Goal: Transaction & Acquisition: Purchase product/service

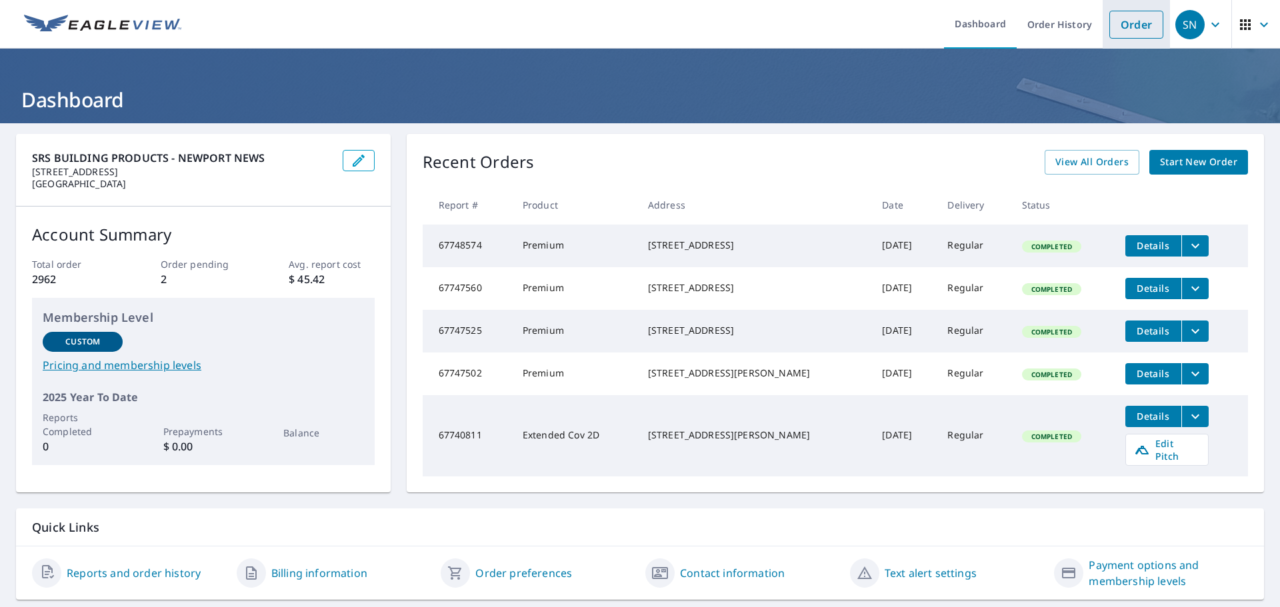
click at [1140, 25] on link "Order" at bounding box center [1137, 25] width 54 height 28
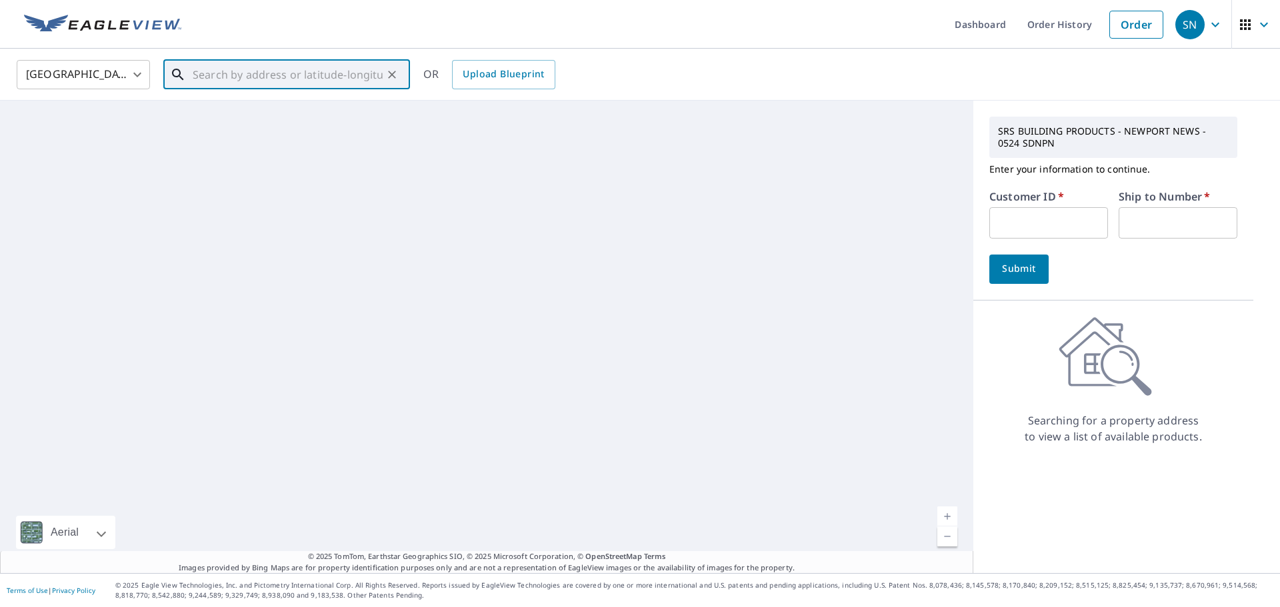
click at [231, 76] on input "text" at bounding box center [288, 74] width 190 height 37
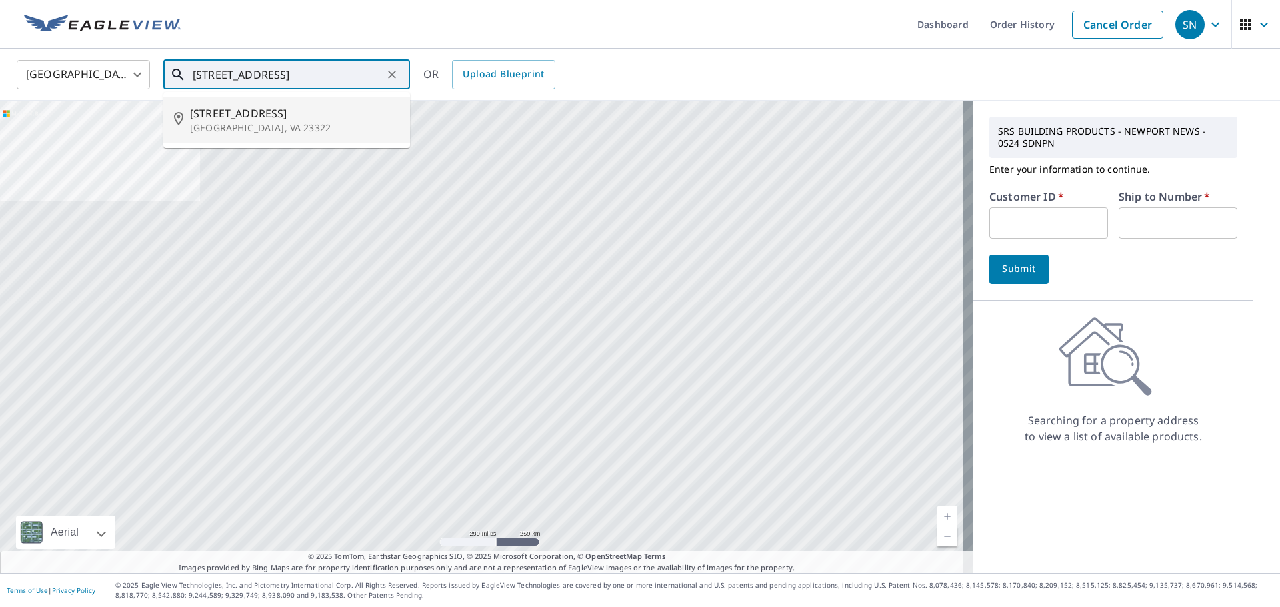
click at [235, 116] on span "[STREET_ADDRESS]" at bounding box center [294, 113] width 209 height 16
type input "[STREET_ADDRESS]"
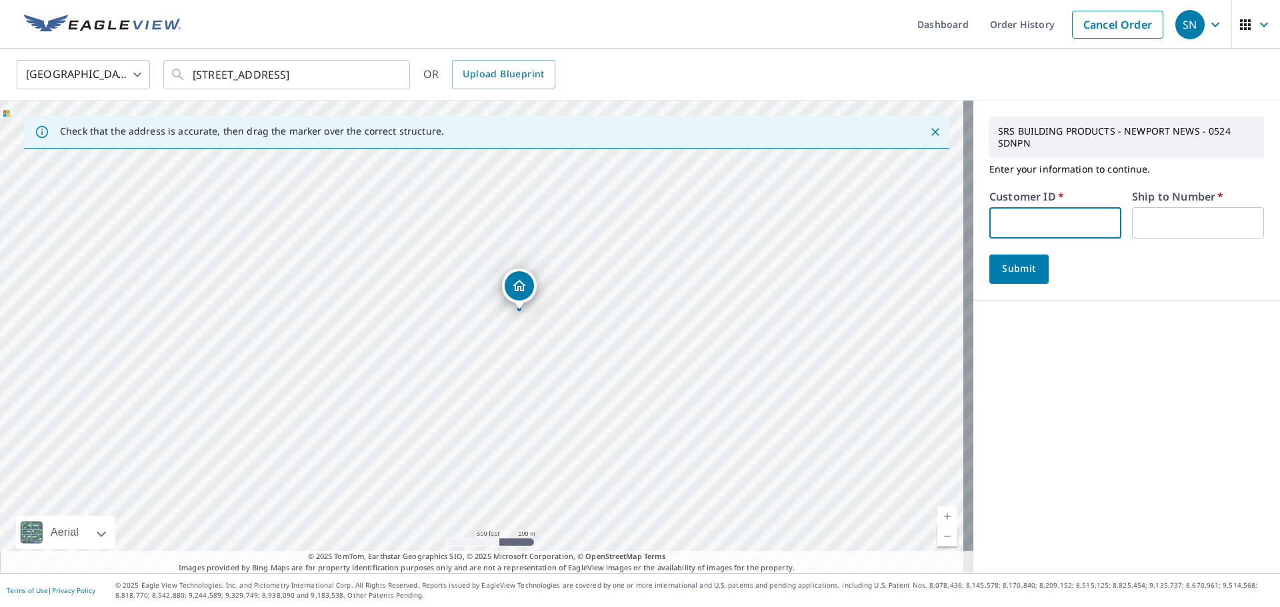
click at [1019, 220] on input "text" at bounding box center [1056, 222] width 132 height 31
type input "HAN524"
click at [1148, 223] on input "text" at bounding box center [1198, 222] width 132 height 31
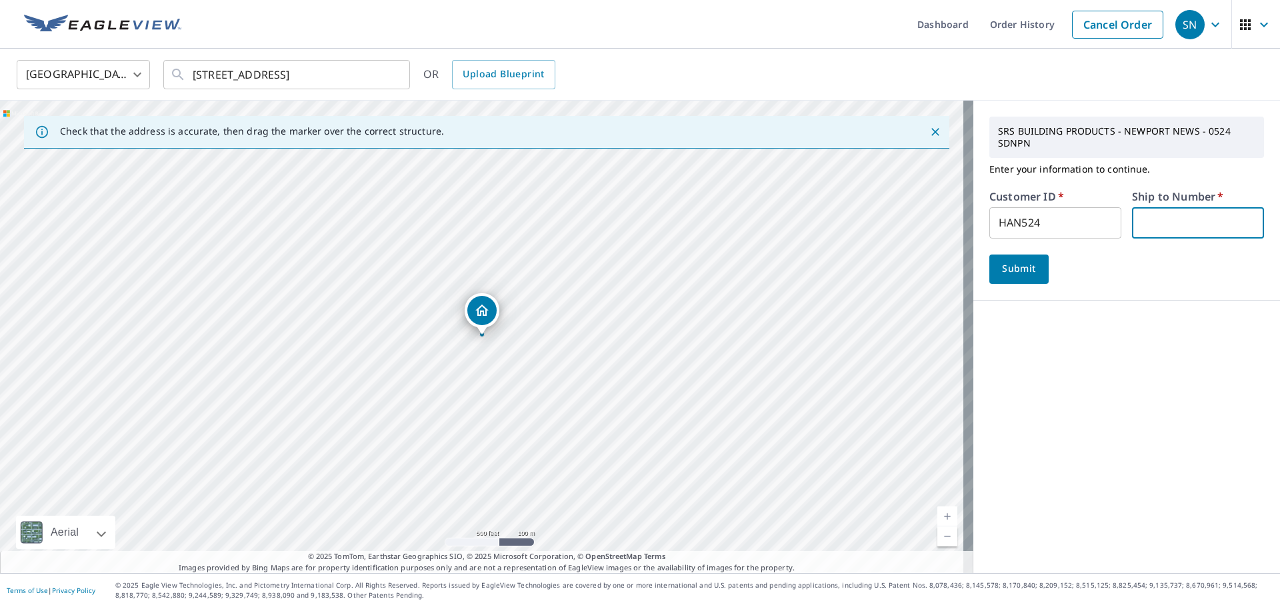
type input "1"
click at [1008, 271] on span "Submit" at bounding box center [1019, 269] width 38 height 17
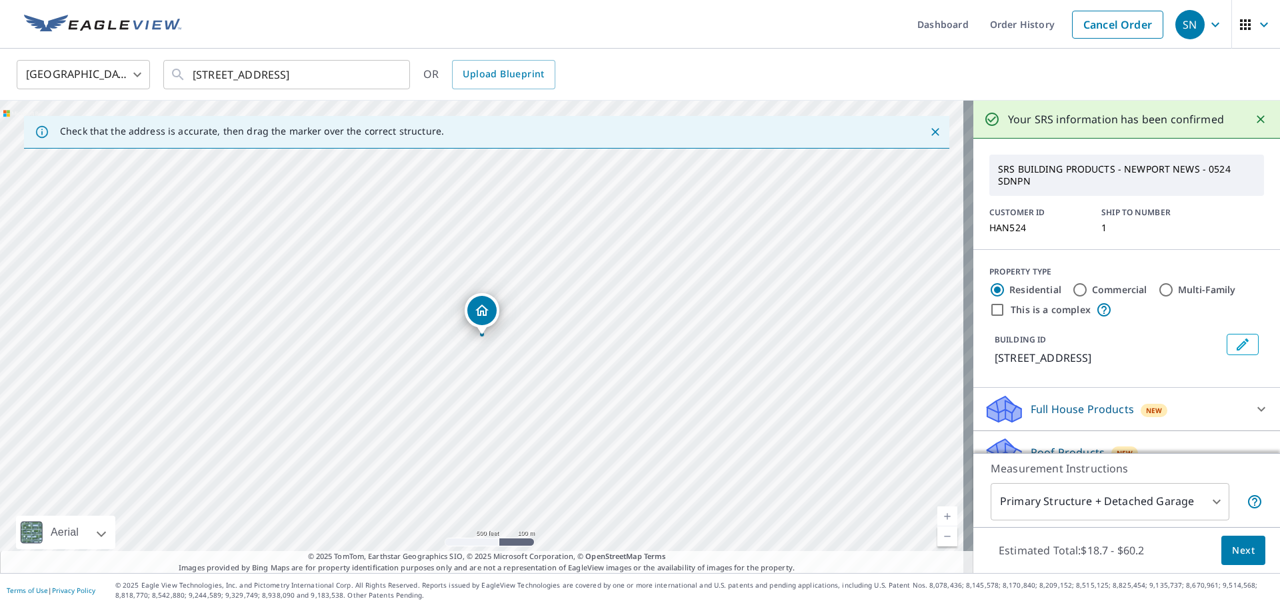
click at [1238, 549] on span "Next" at bounding box center [1243, 551] width 23 height 17
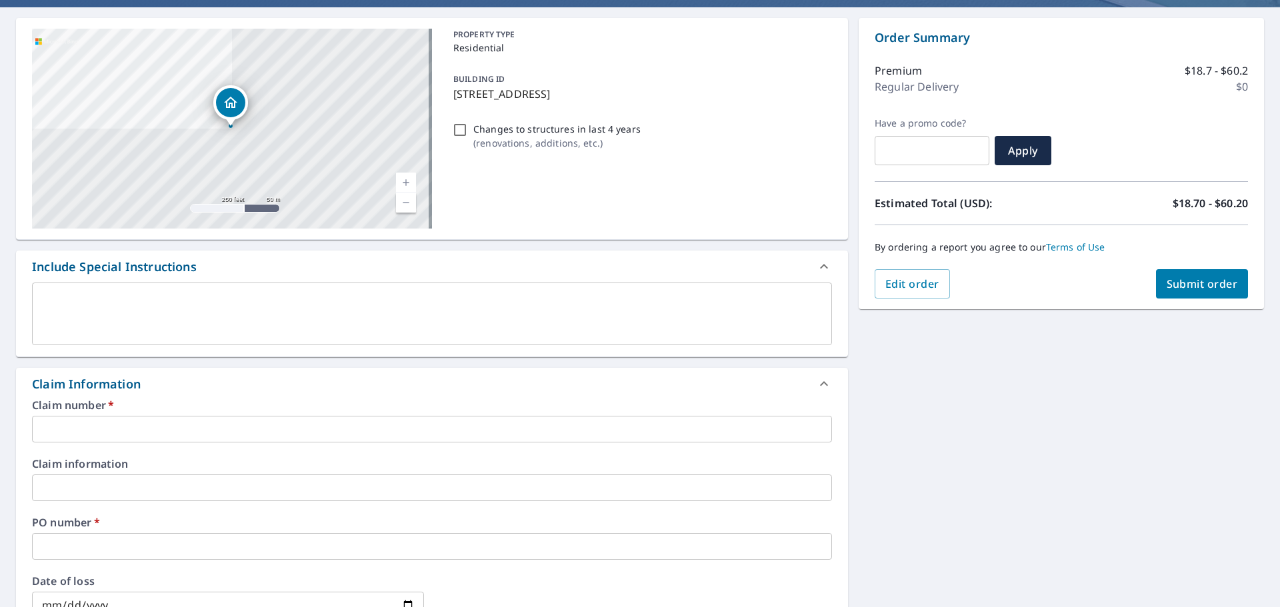
scroll to position [133, 0]
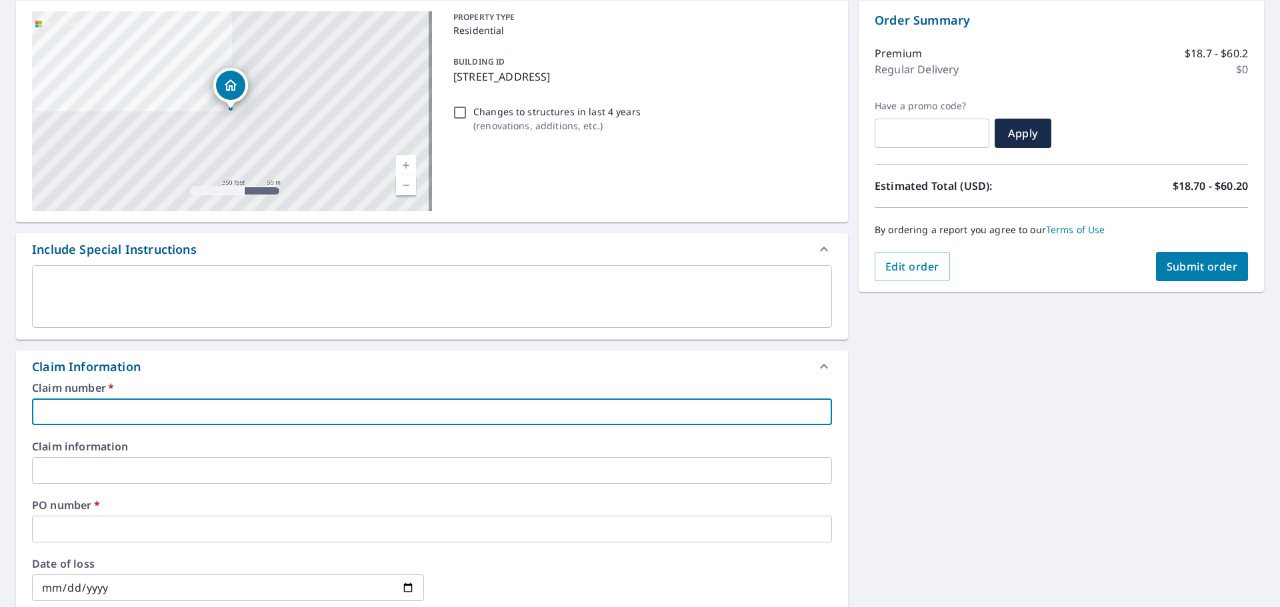
click at [63, 413] on input "text" at bounding box center [432, 412] width 800 height 27
type input "HAN524"
checkbox input "true"
click at [103, 530] on input "text" at bounding box center [432, 529] width 800 height 27
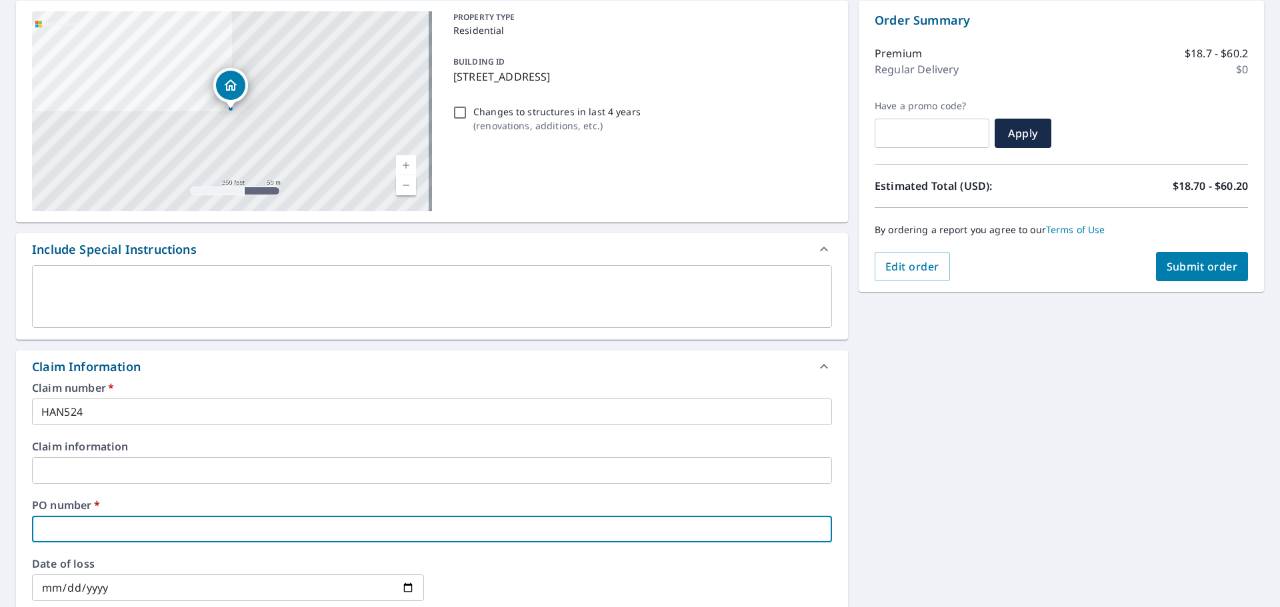
type input "5"
checkbox input "true"
type input "53"
checkbox input "true"
type input "532"
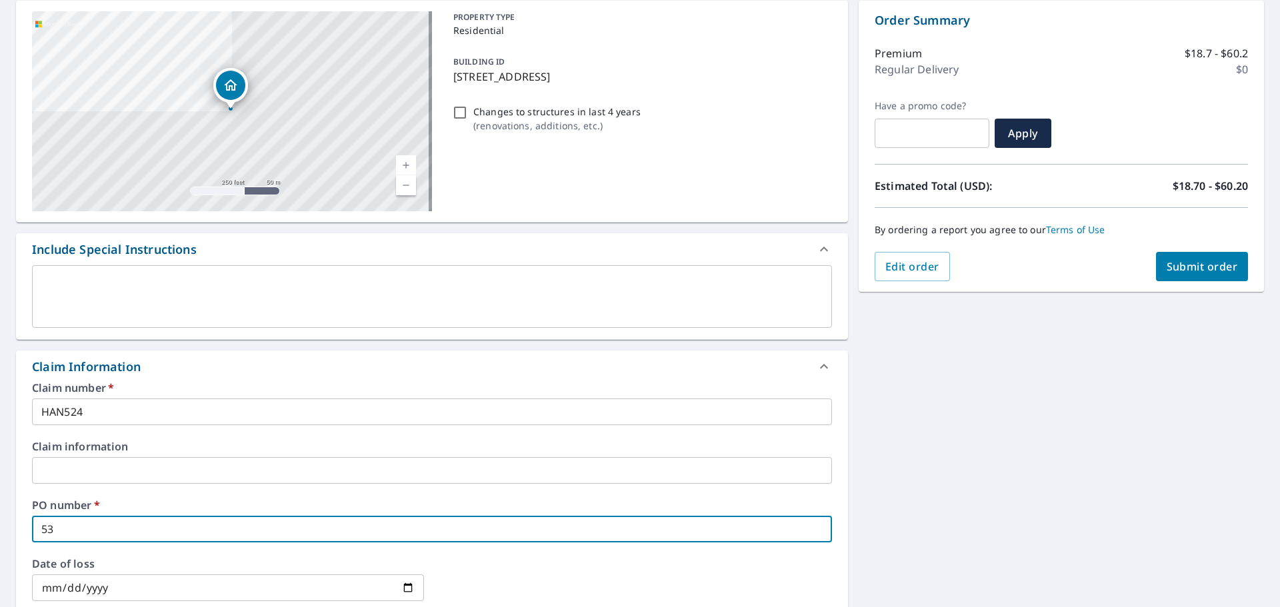
checkbox input "true"
type input "532"
checkbox input "true"
type input "532 W"
checkbox input "true"
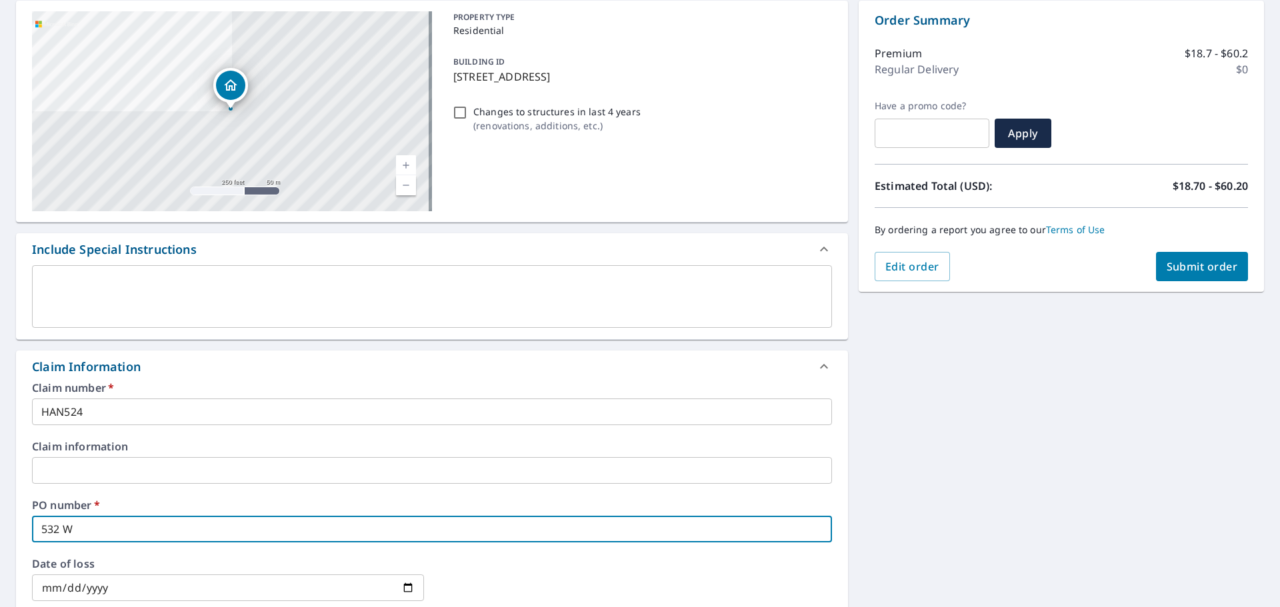
type input "532 Wa"
checkbox input "true"
type input "532 War"
checkbox input "true"
type input "532 Warh"
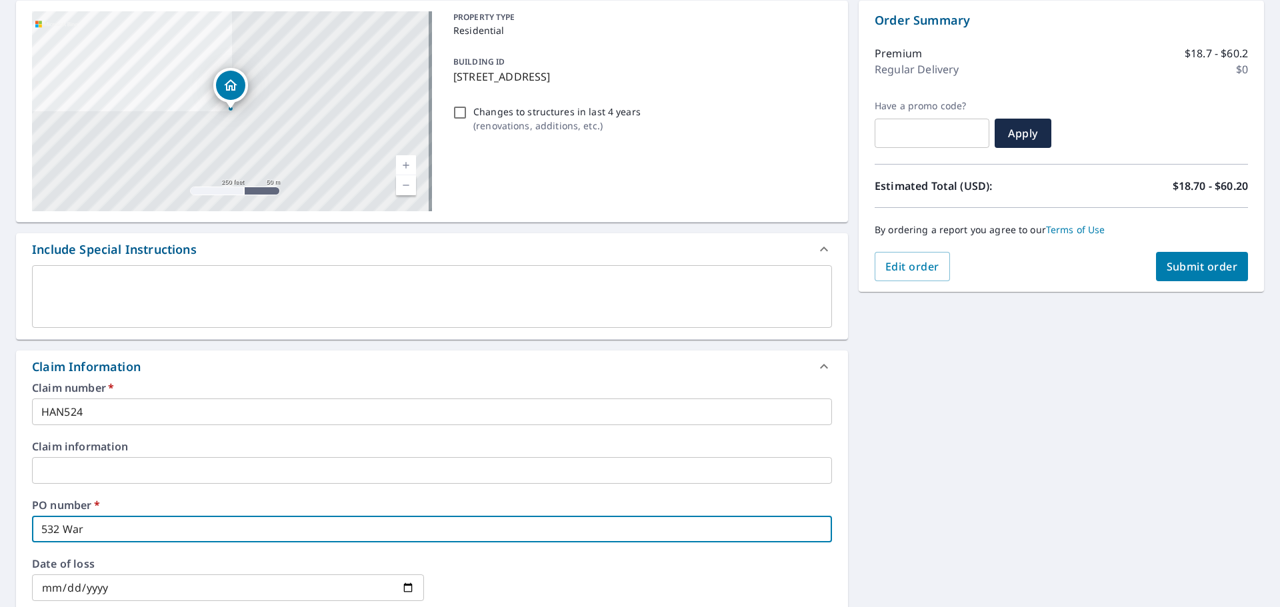
checkbox input "true"
type input "532 Warha"
checkbox input "true"
type input "532 Warhaw"
checkbox input "true"
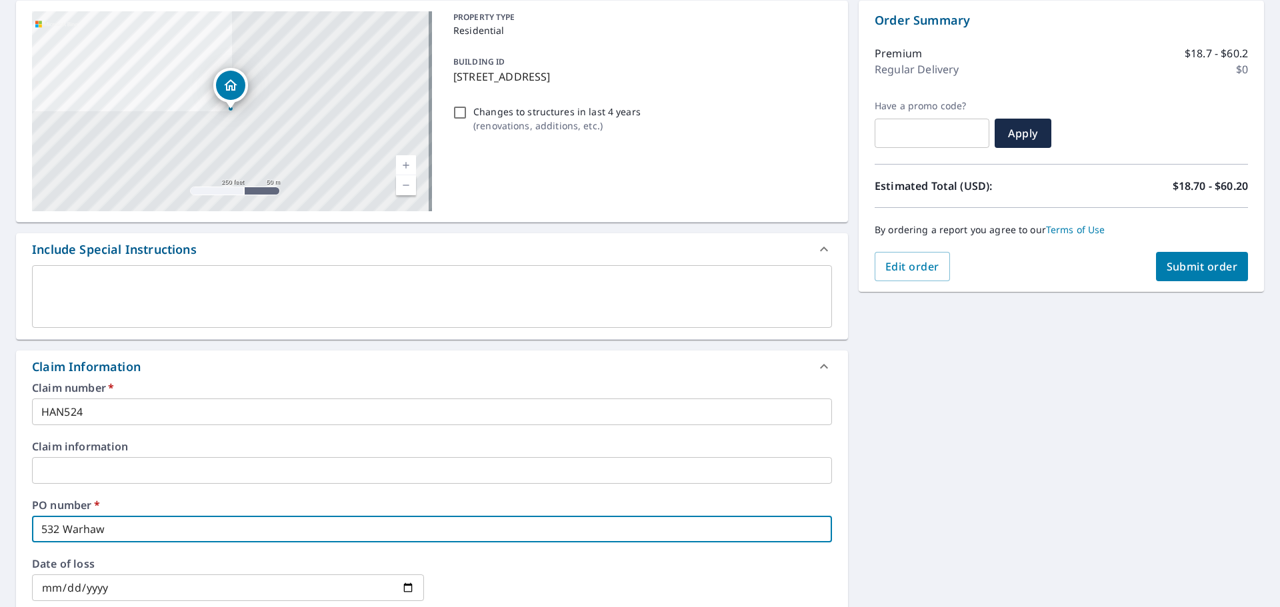
type input "532 Warhawk"
checkbox input "true"
type input "532 Warhawks"
checkbox input "true"
type input "532 Warhawks"
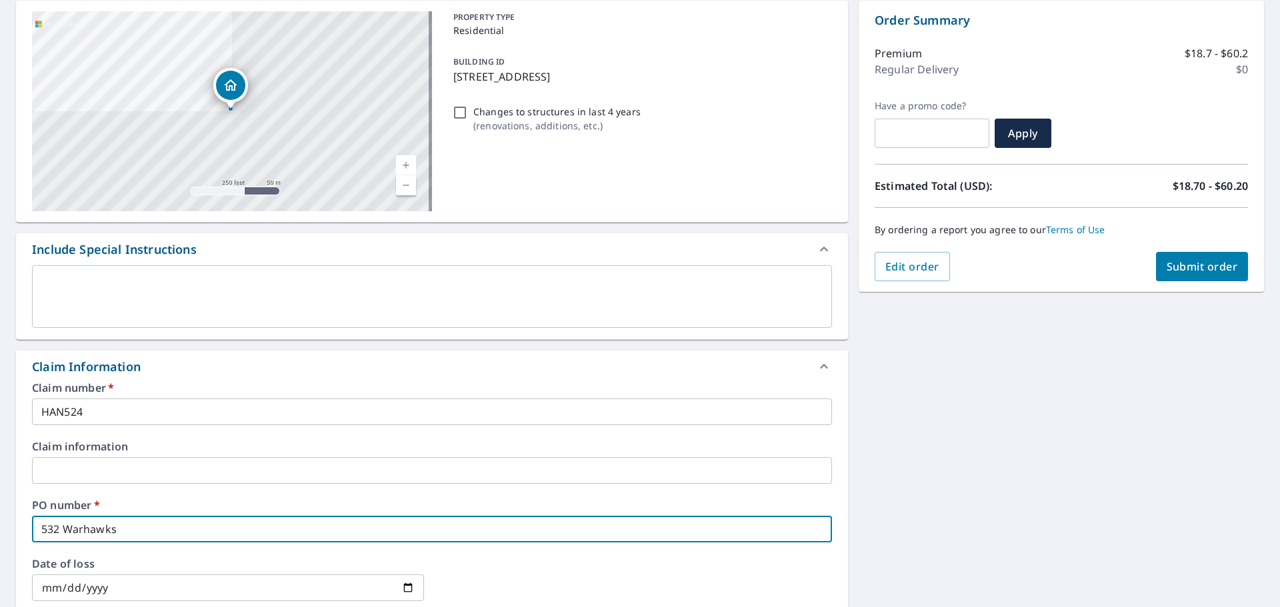
checkbox input "true"
type input "532 Warhawks R"
checkbox input "true"
type input "[STREET_ADDRESS]"
checkbox input "true"
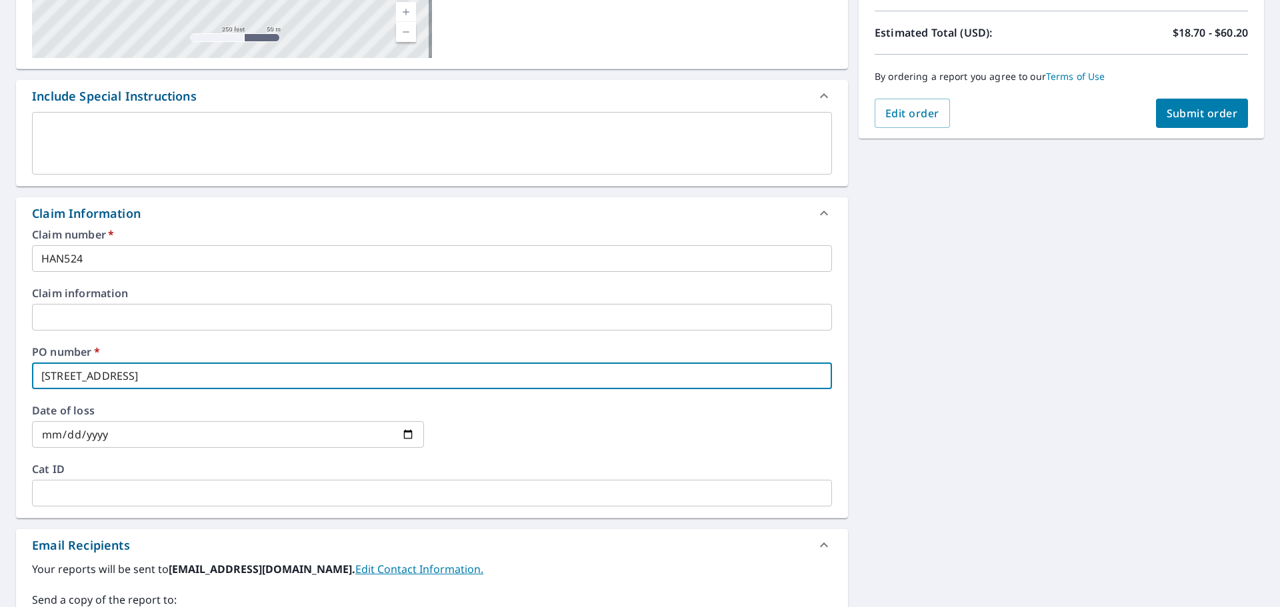
scroll to position [333, 0]
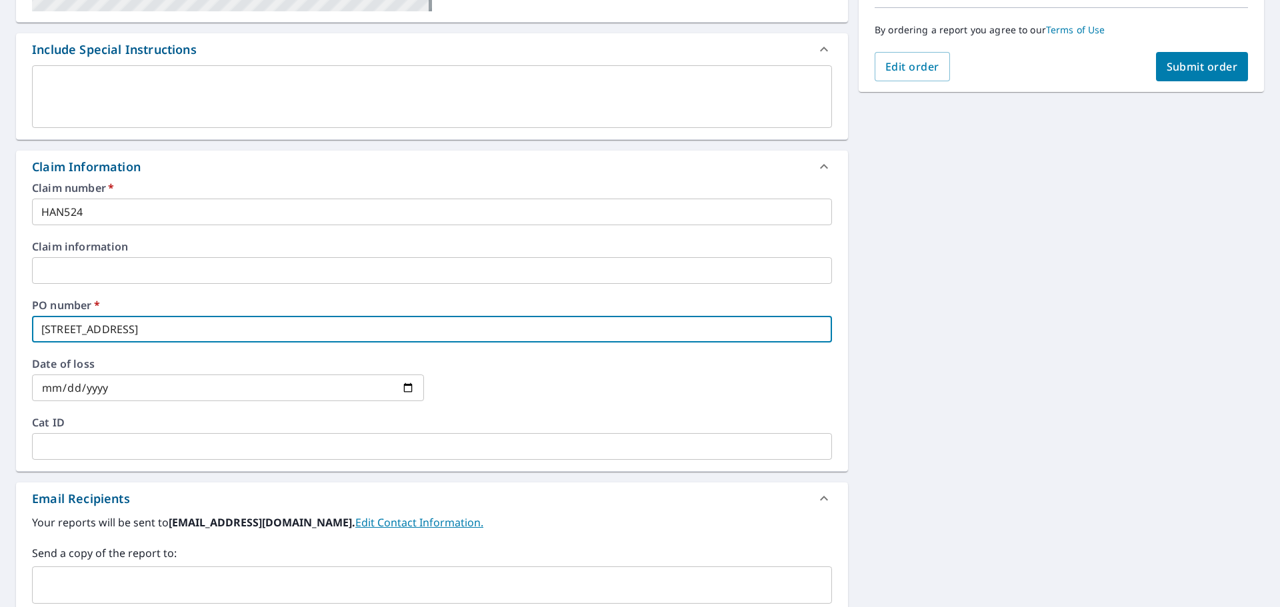
type input "[STREET_ADDRESS]"
click at [161, 588] on input "text" at bounding box center [422, 585] width 768 height 25
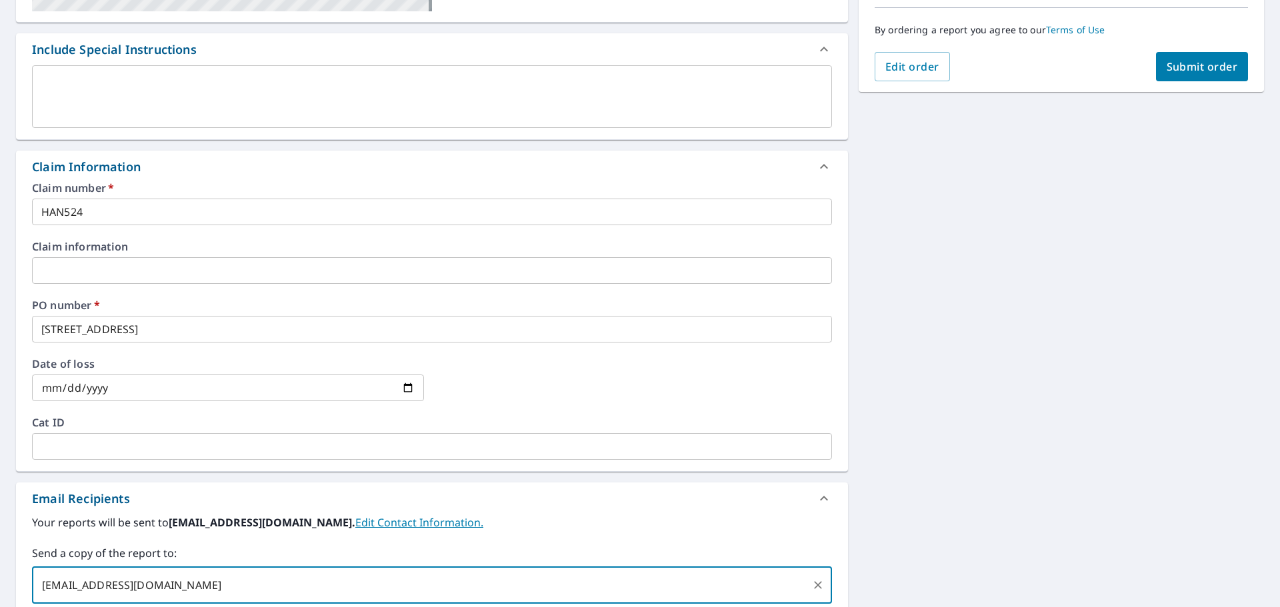
type input "[EMAIL_ADDRESS][DOMAIN_NAME]"
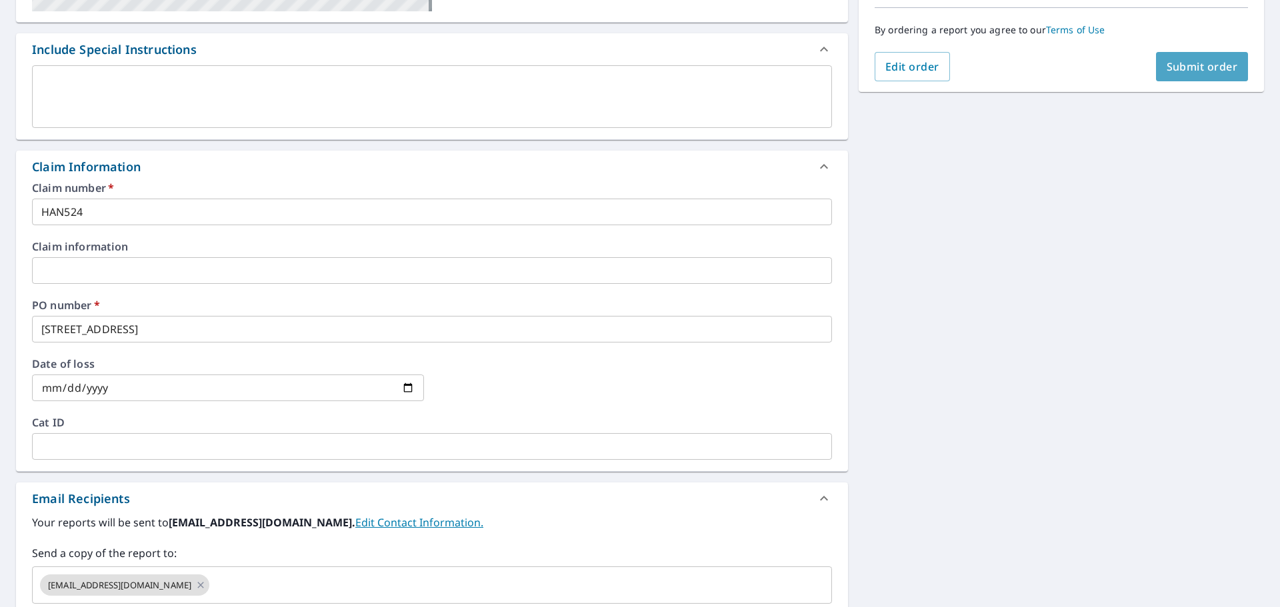
click at [1194, 59] on span "Submit order" at bounding box center [1202, 66] width 71 height 15
checkbox input "true"
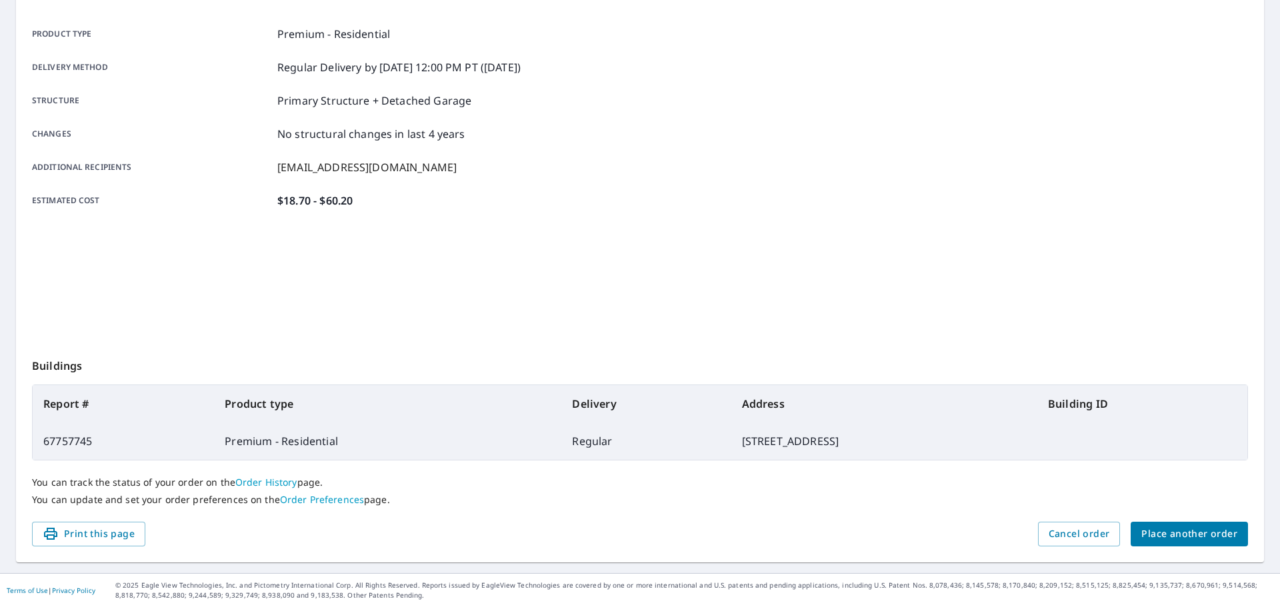
scroll to position [177, 0]
